Goal: Navigation & Orientation: Find specific page/section

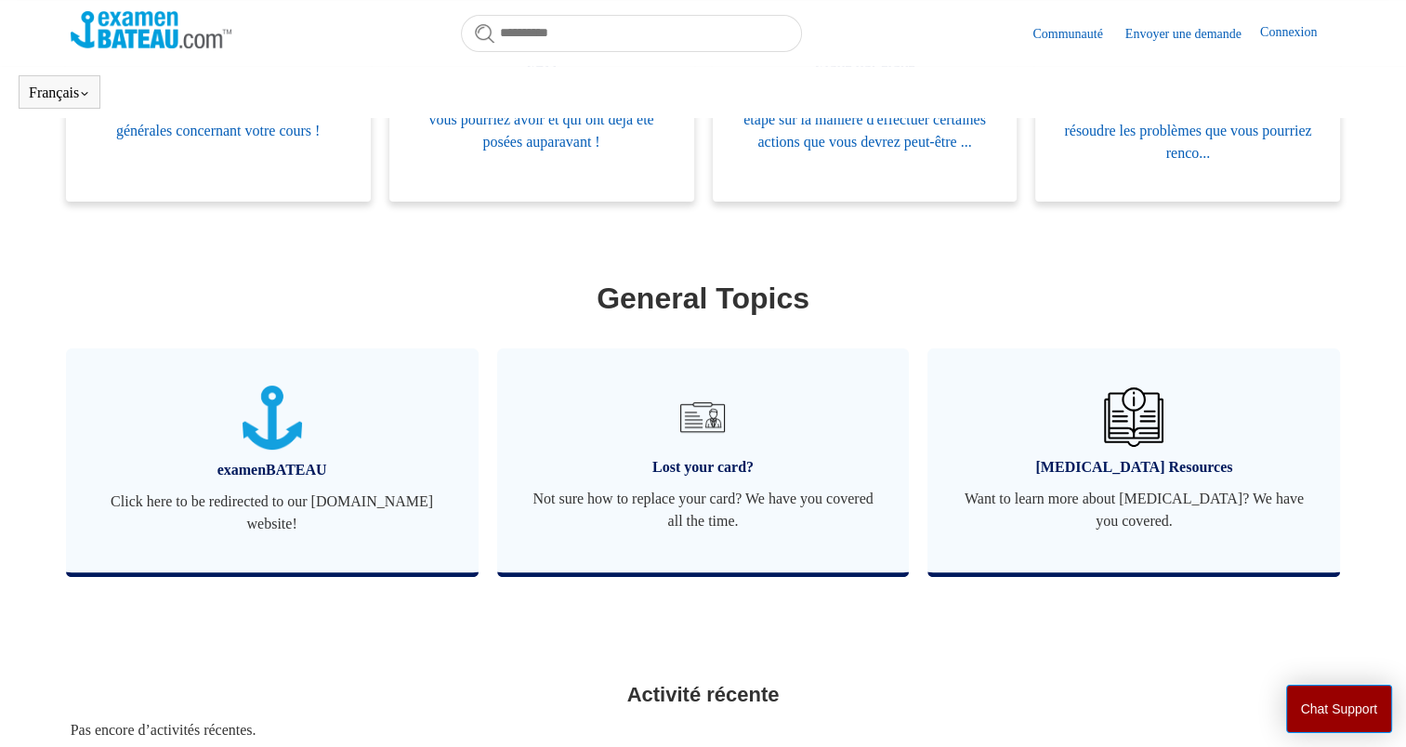
scroll to position [505, 0]
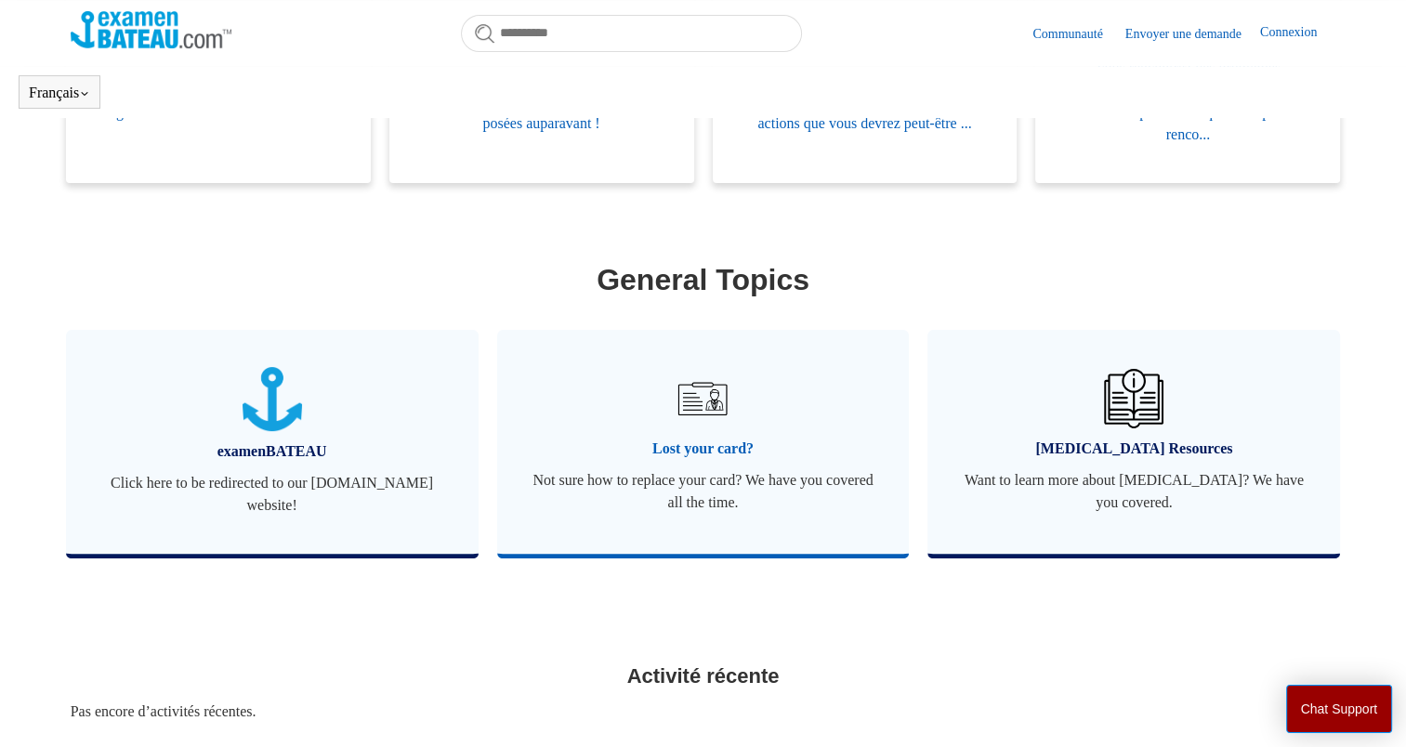
click at [705, 407] on img at bounding box center [702, 398] width 65 height 65
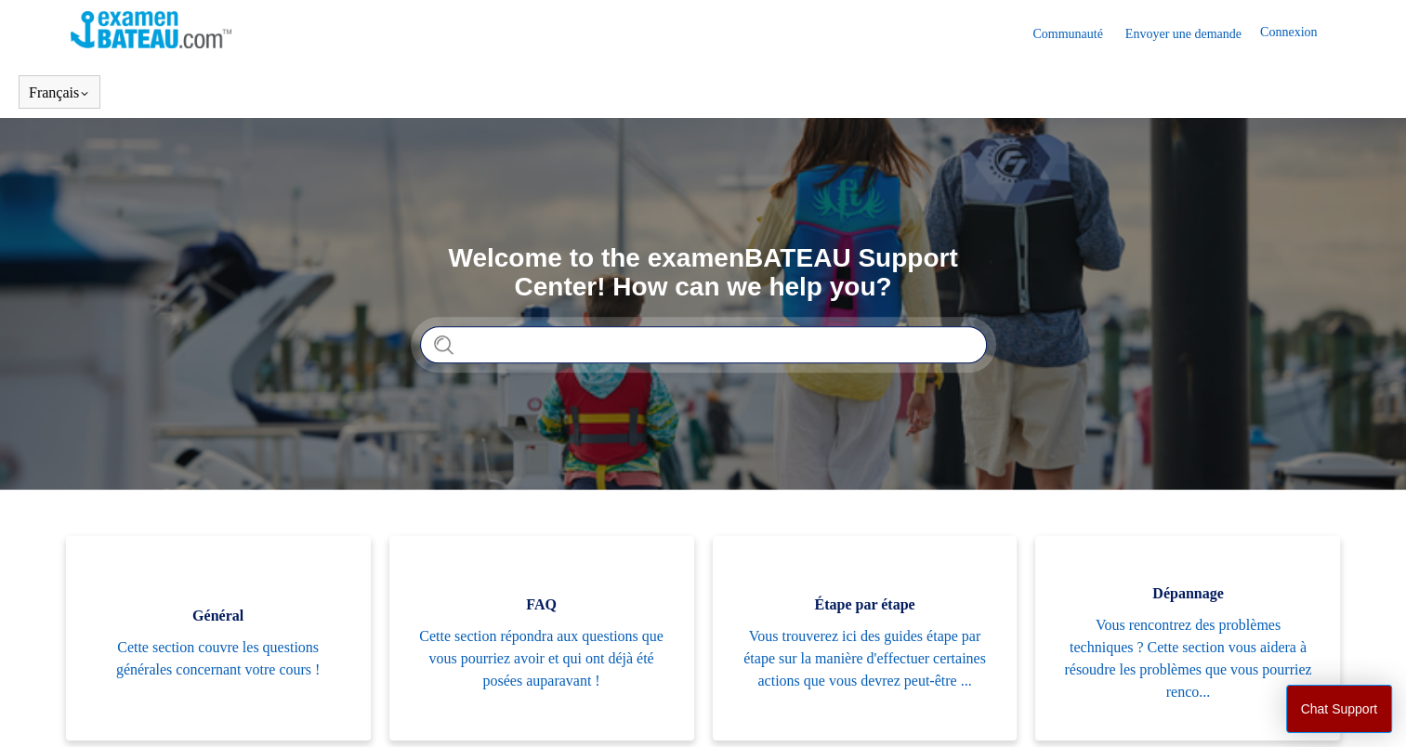
click at [587, 348] on input "Rechercher" at bounding box center [703, 344] width 567 height 37
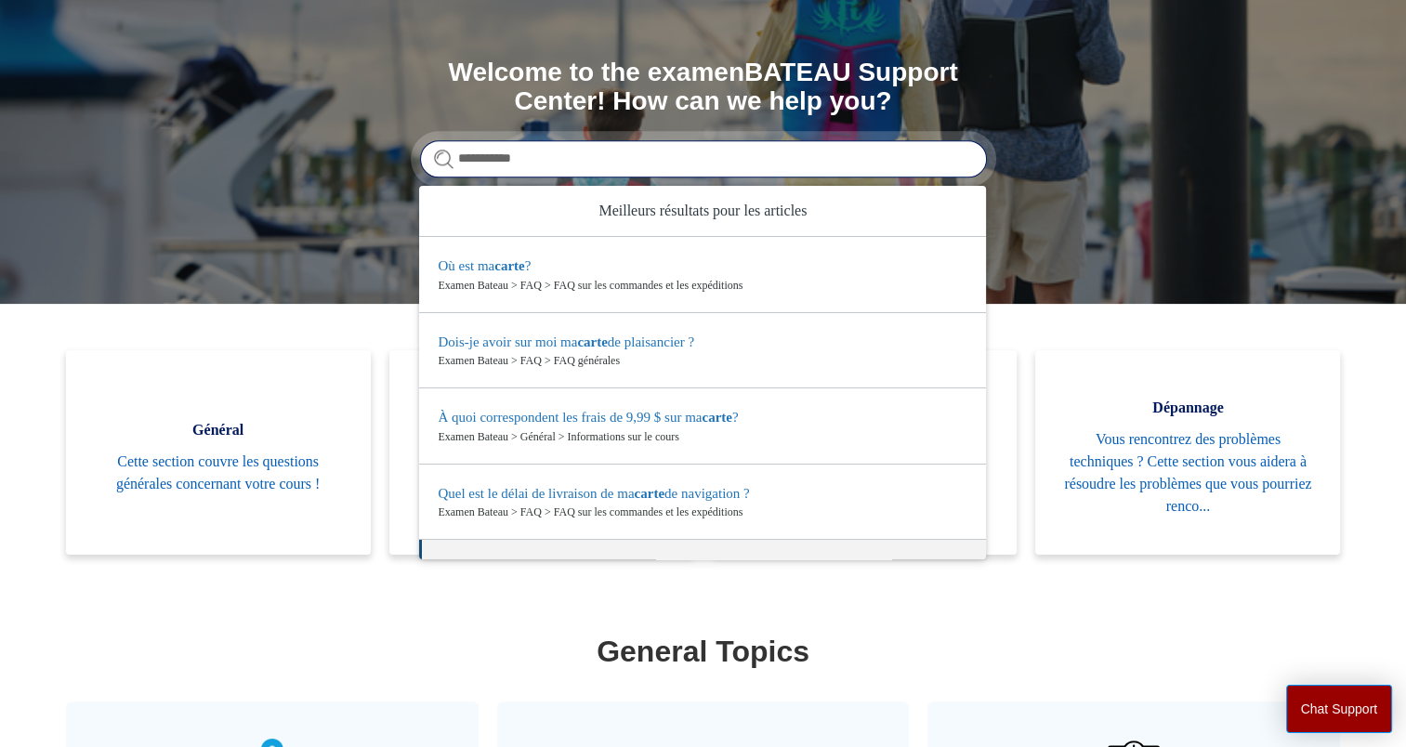
scroll to position [55, 0]
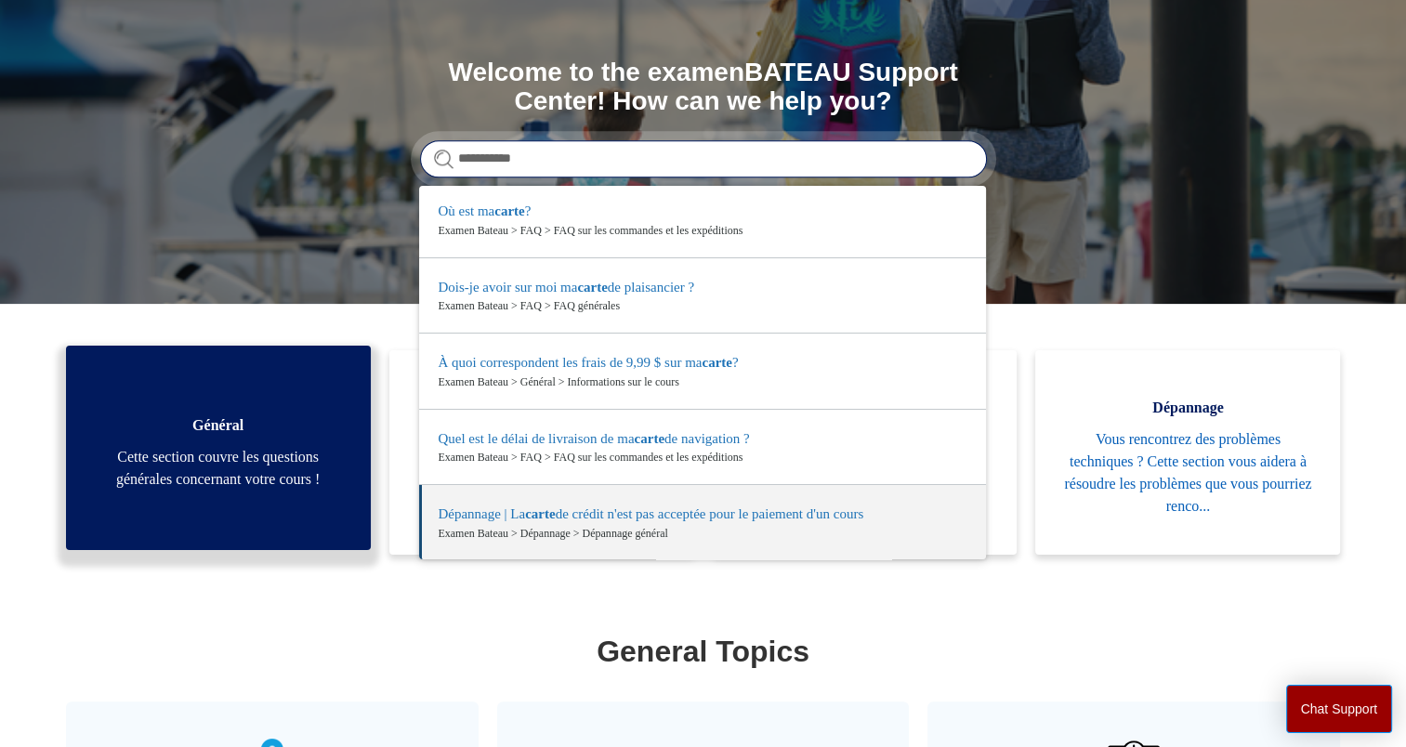
type input "**********"
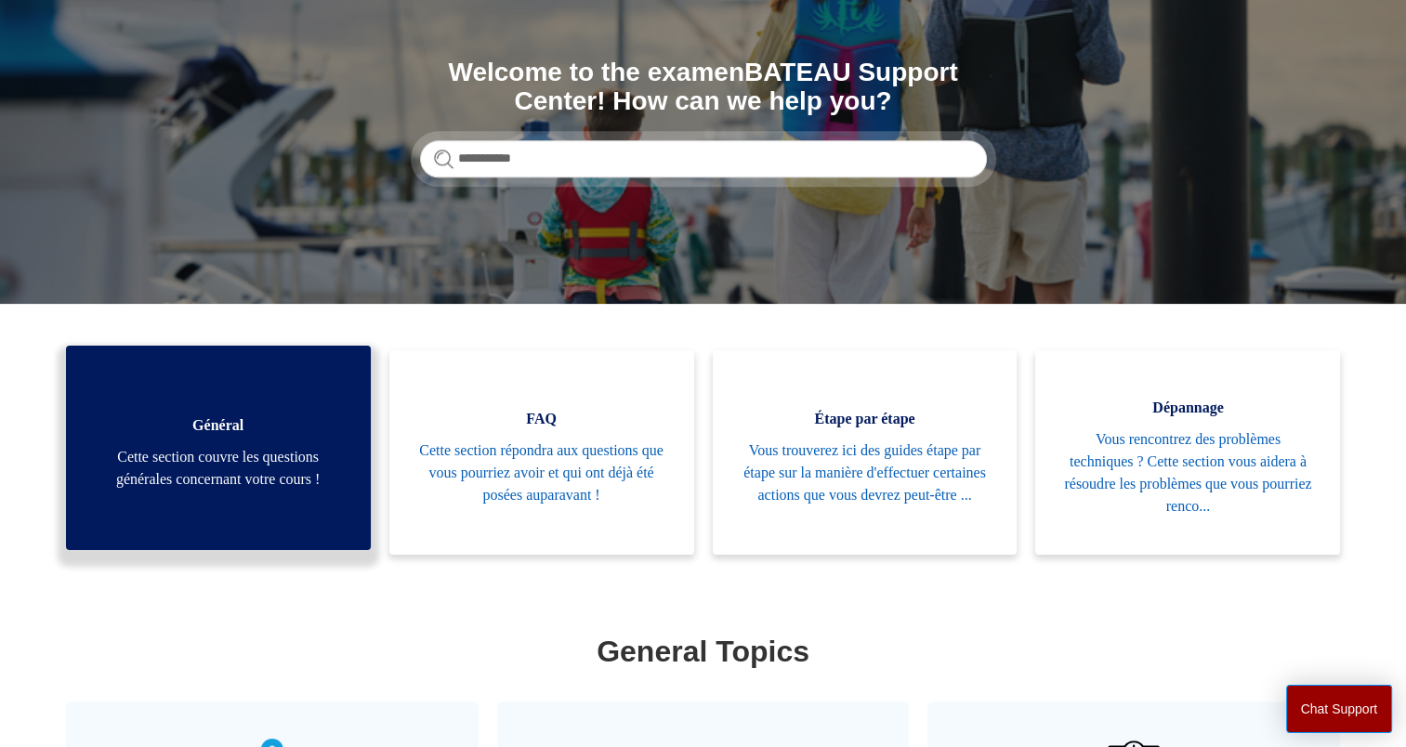
click at [289, 488] on span "Cette section couvre les questions générales concernant votre cours !" at bounding box center [218, 468] width 249 height 45
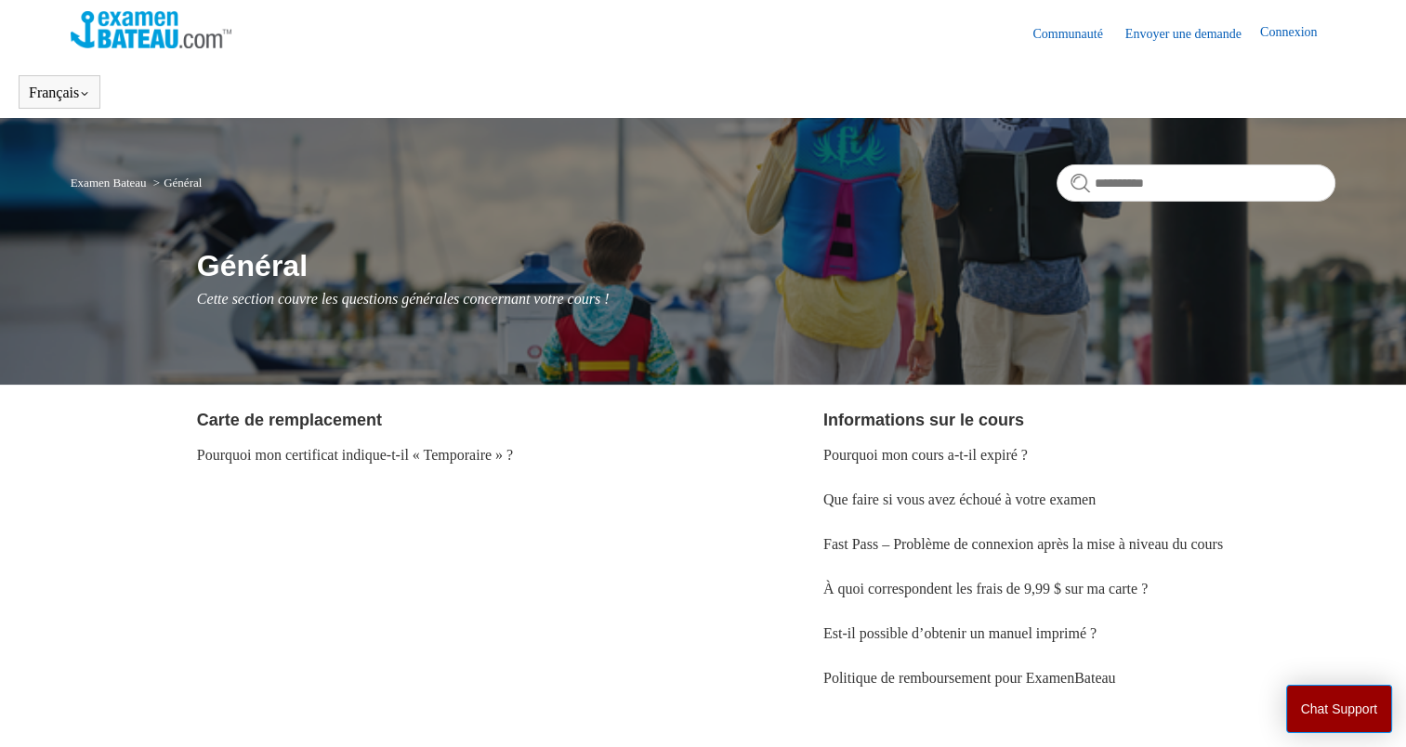
click at [160, 22] on img at bounding box center [151, 29] width 161 height 37
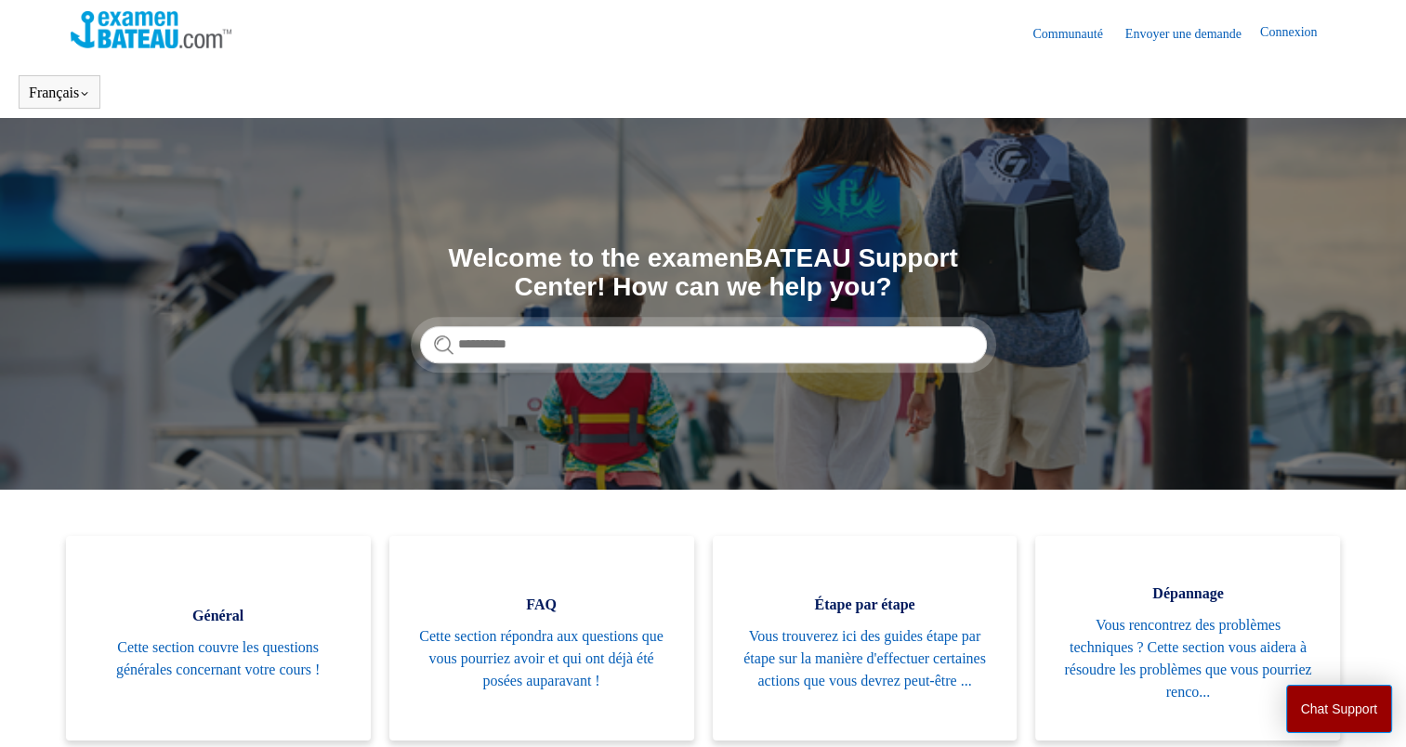
scroll to position [279, 0]
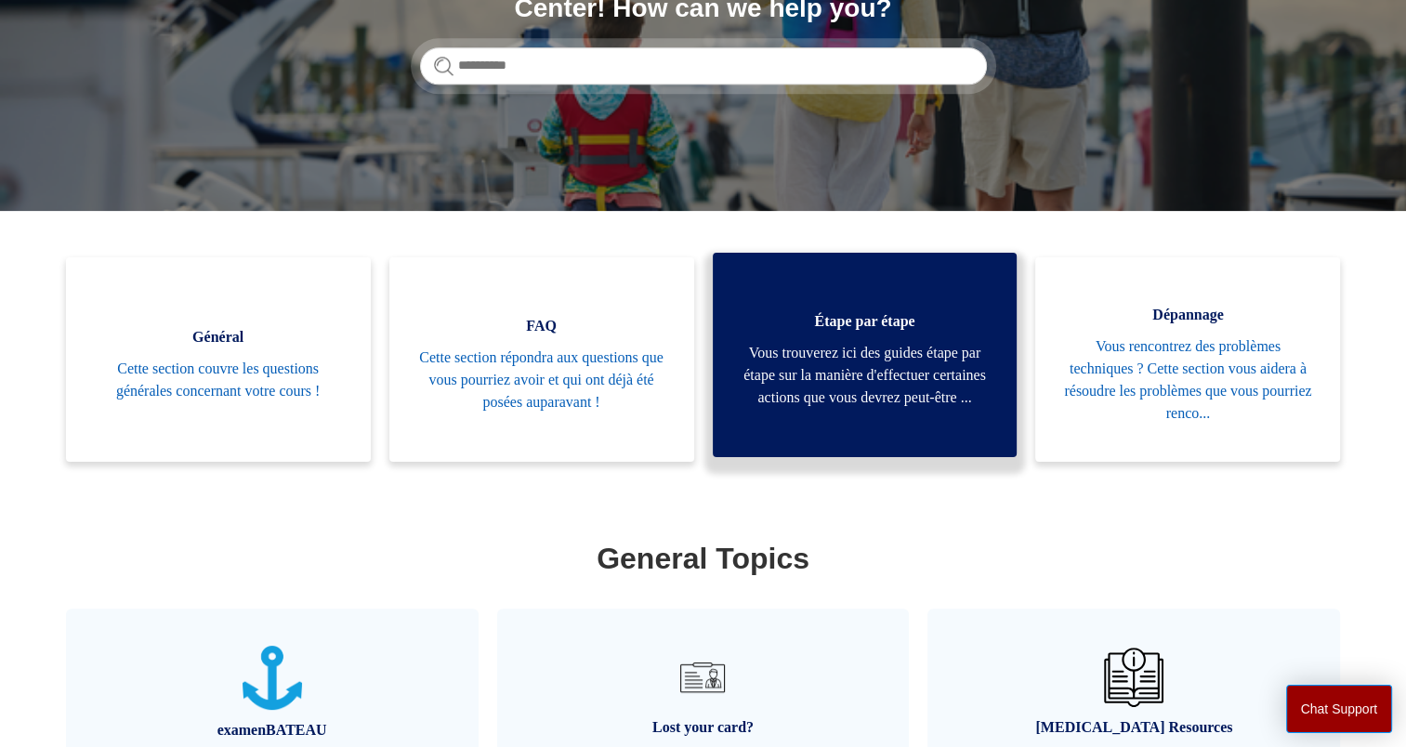
click at [846, 294] on link "Étape par étape Vous trouverez ici des guides étape par étape sur la manière d'…" at bounding box center [865, 355] width 305 height 204
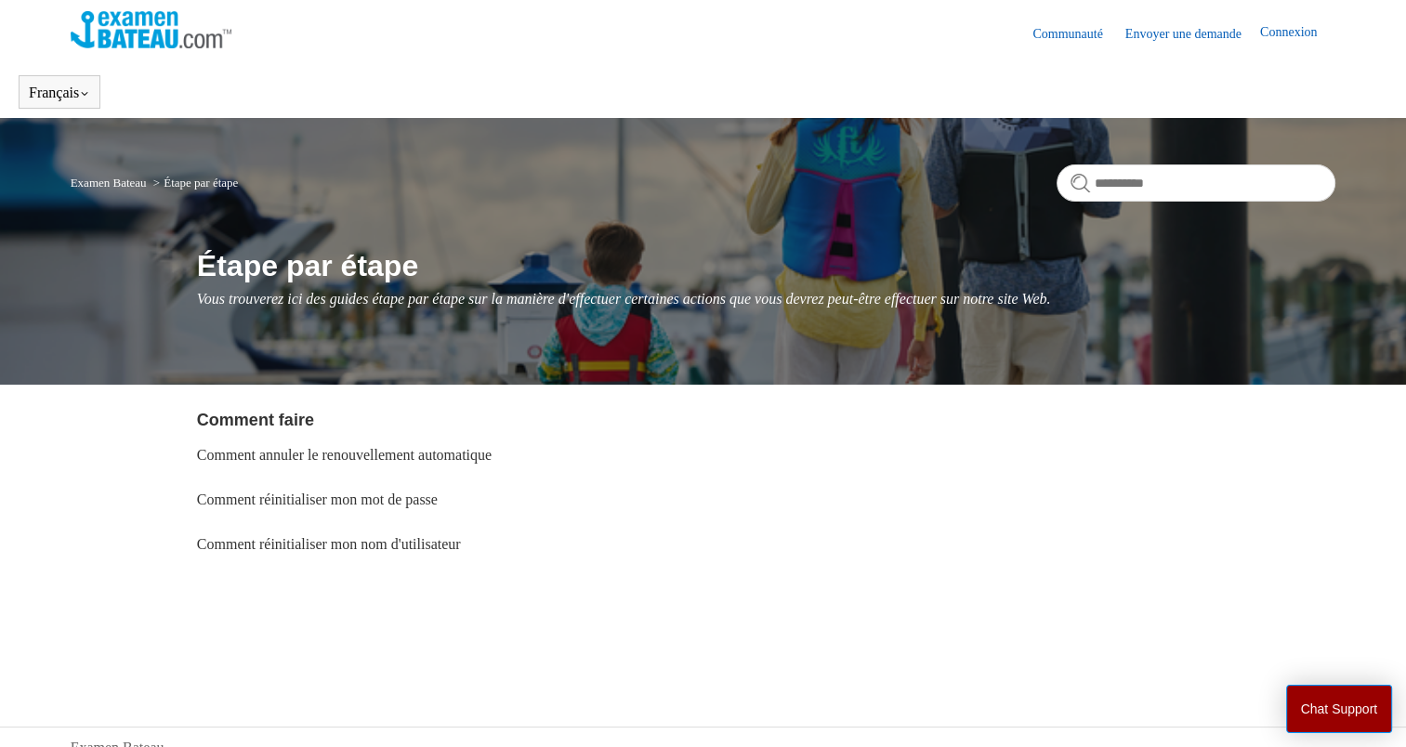
click at [1267, 43] on link "Connexion" at bounding box center [1297, 33] width 75 height 22
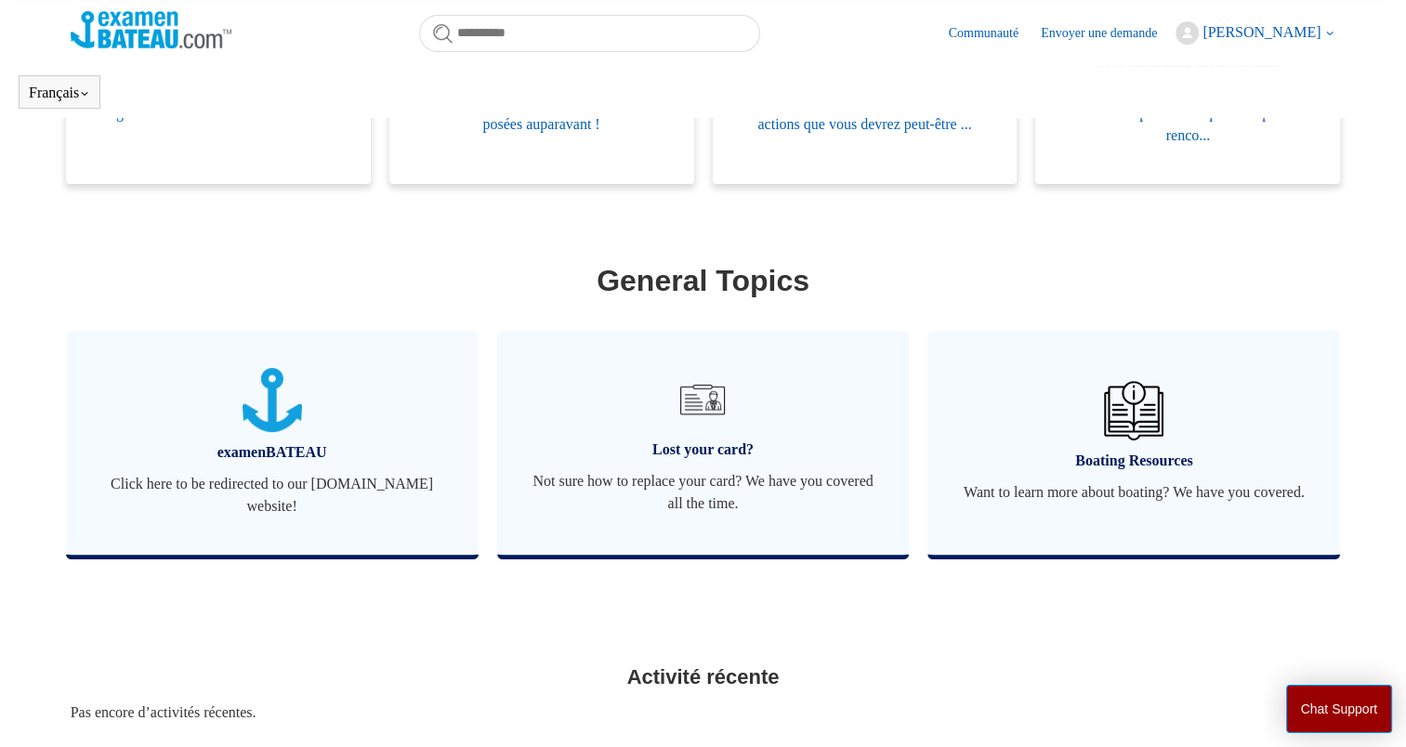
scroll to position [505, 0]
click at [695, 406] on img at bounding box center [702, 398] width 65 height 65
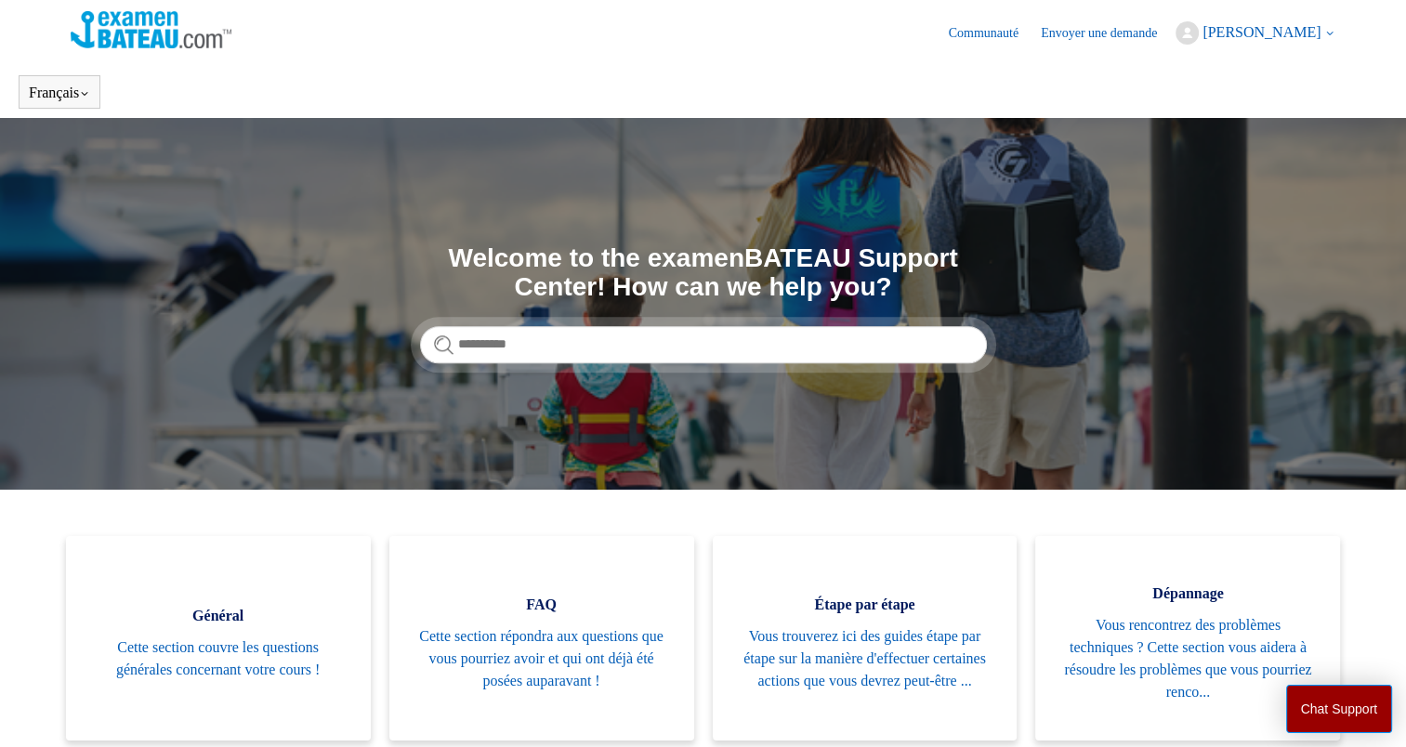
click at [1282, 30] on span "[PERSON_NAME]" at bounding box center [1261, 32] width 118 height 16
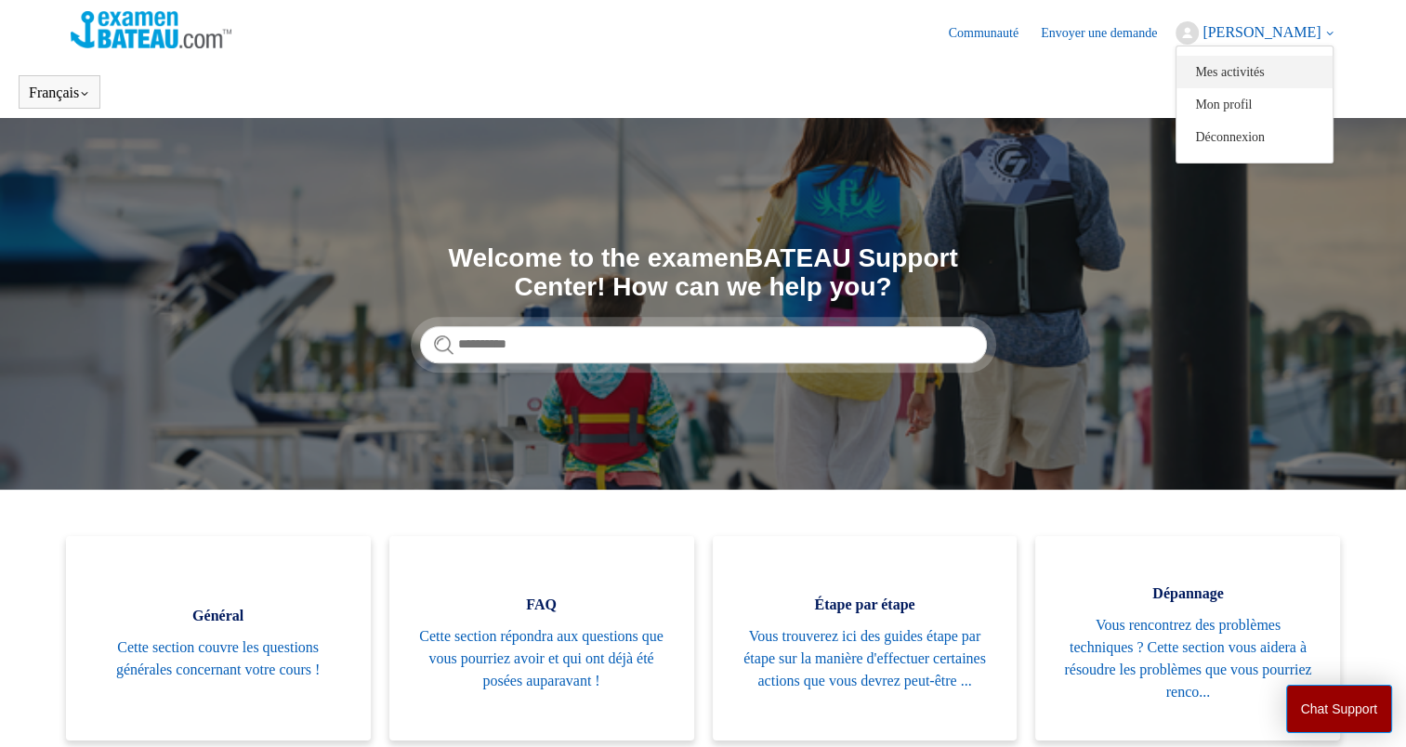
click at [1268, 74] on link "Mes activités" at bounding box center [1254, 72] width 156 height 33
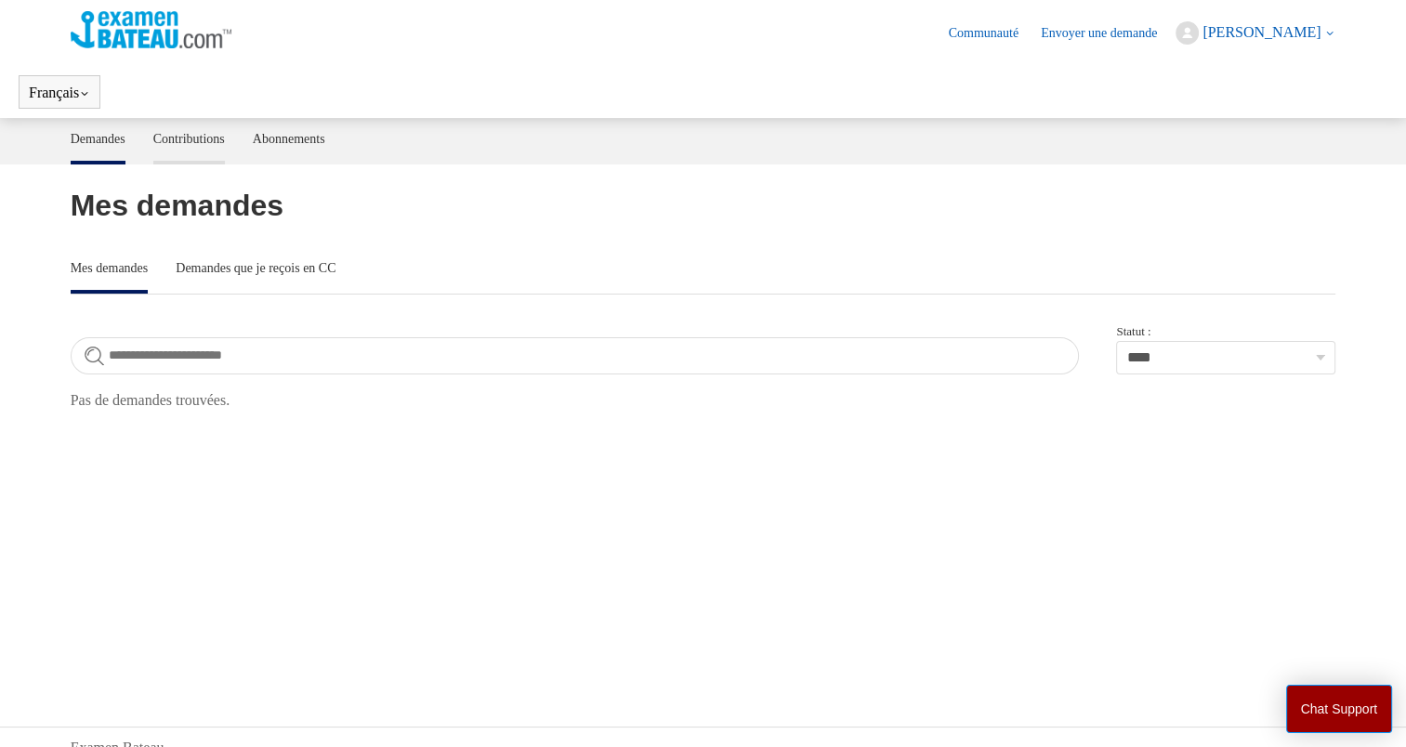
click at [225, 139] on link "Contributions" at bounding box center [189, 137] width 72 height 39
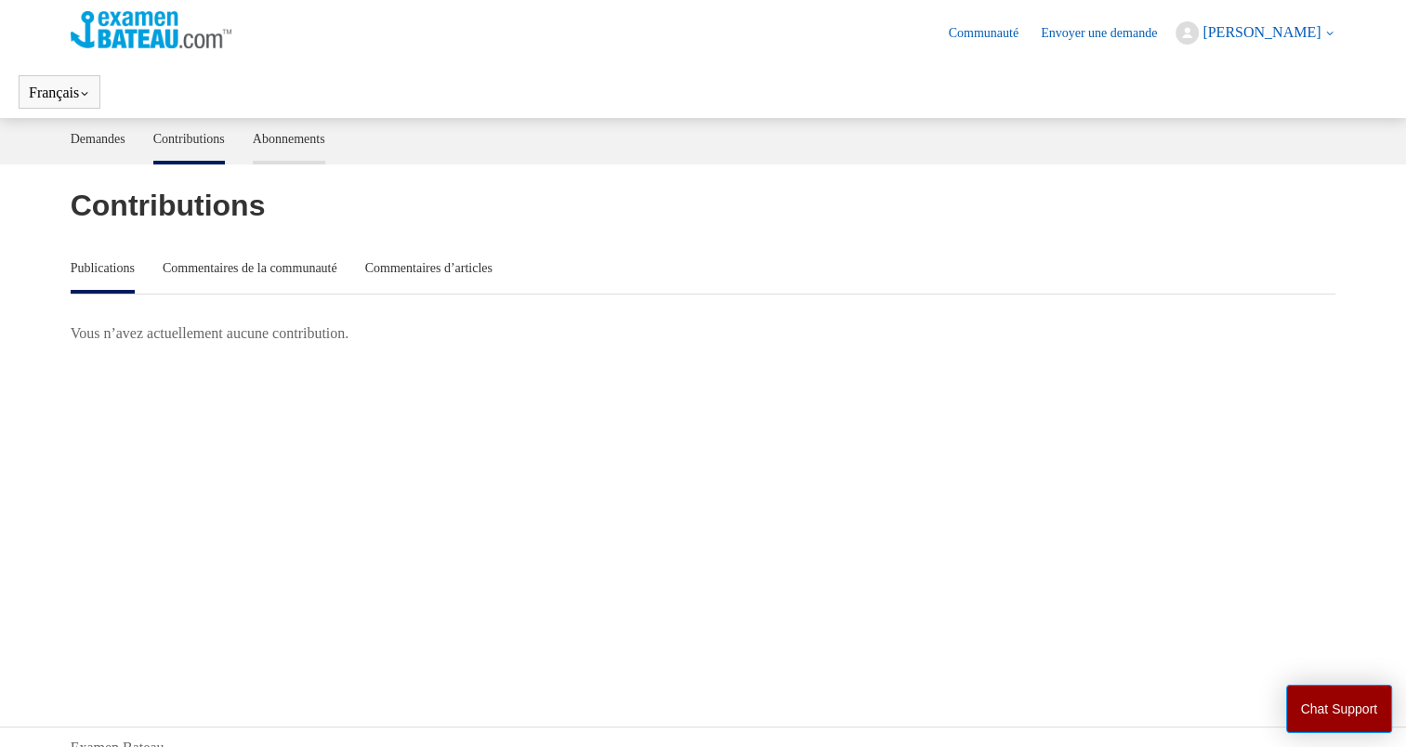
click at [315, 135] on link "Abonnements" at bounding box center [289, 137] width 72 height 39
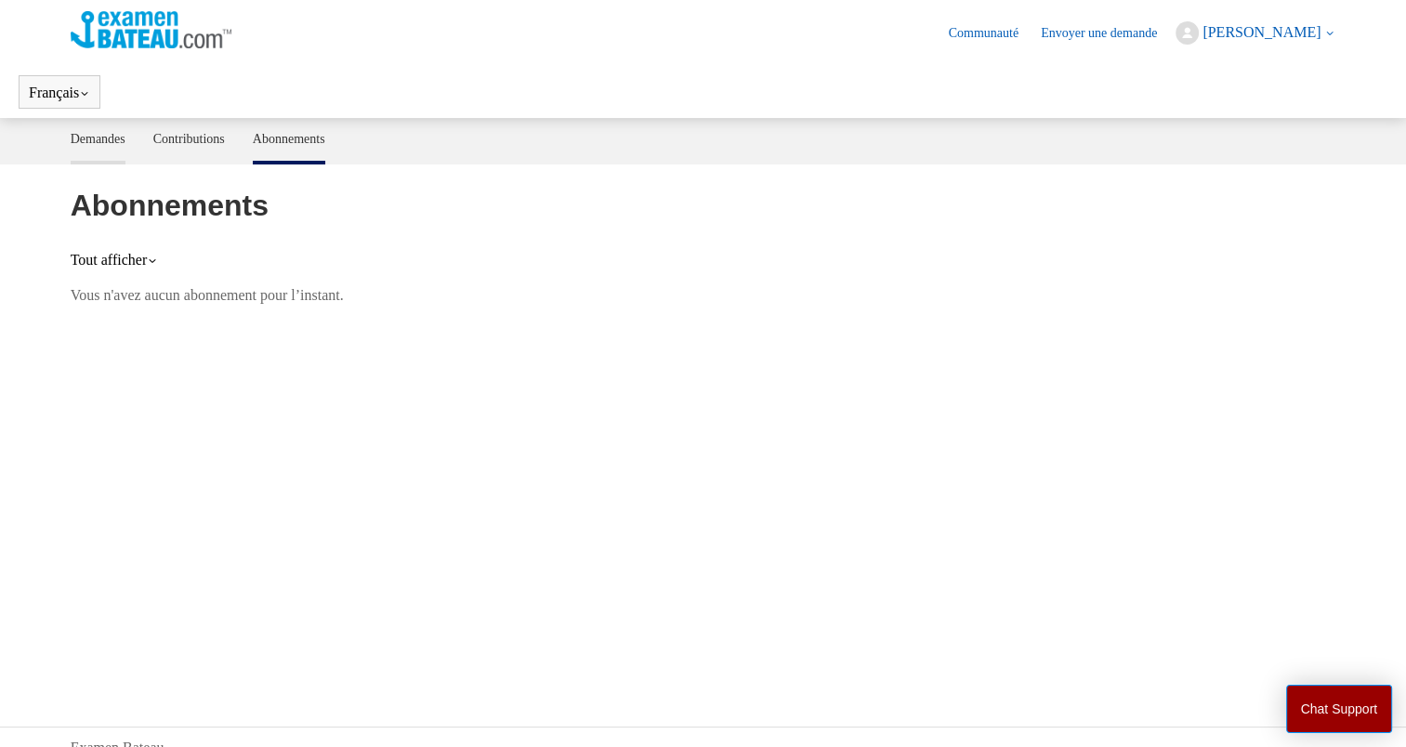
click at [83, 141] on link "Demandes" at bounding box center [98, 137] width 55 height 39
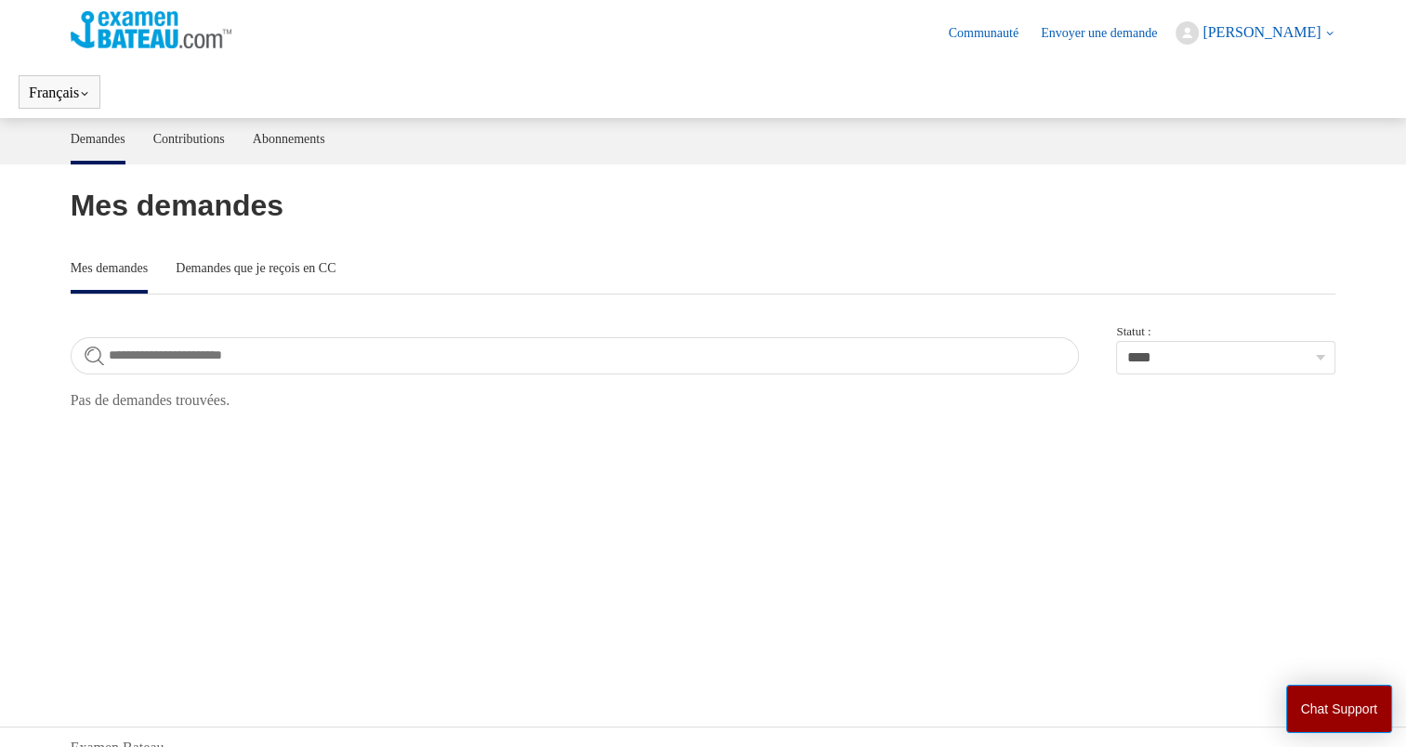
click at [125, 32] on img at bounding box center [151, 29] width 161 height 37
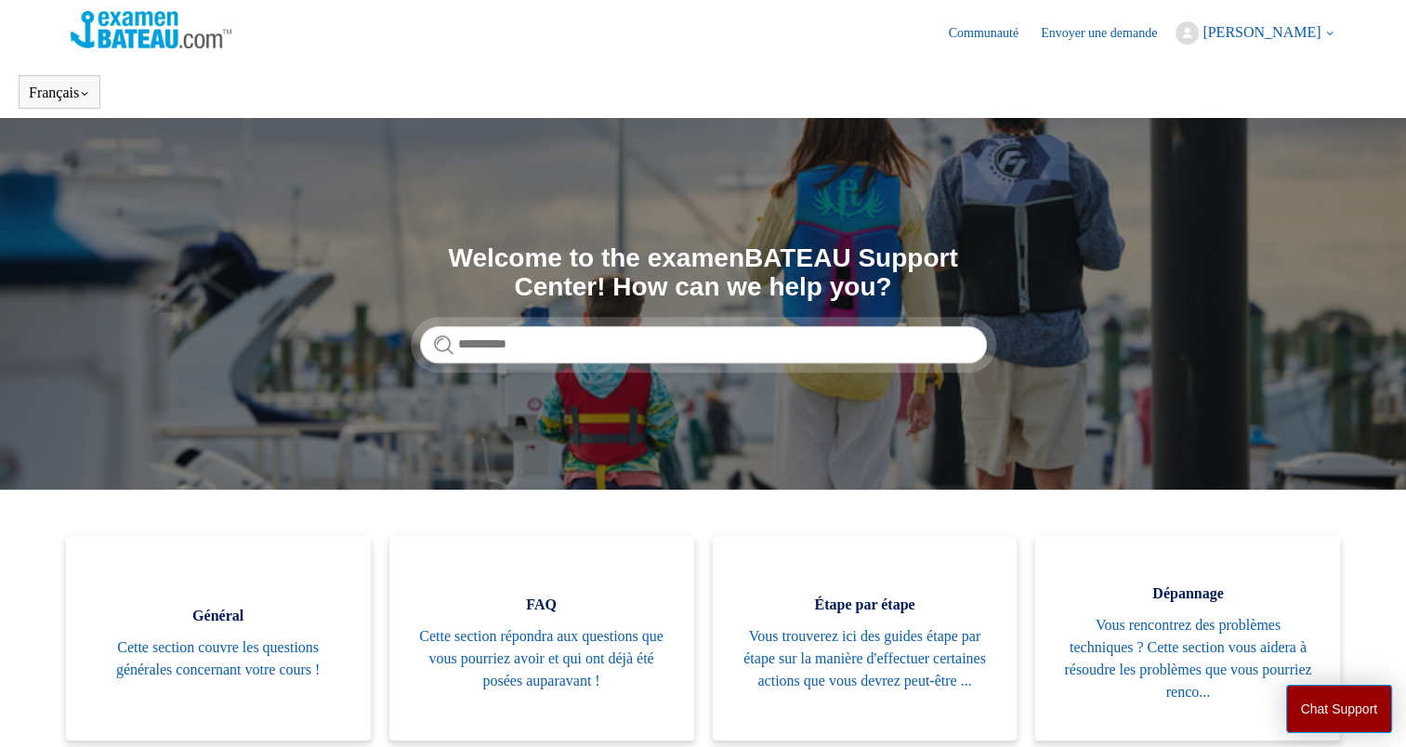
click at [138, 25] on img at bounding box center [151, 29] width 161 height 37
